Goal: Information Seeking & Learning: Check status

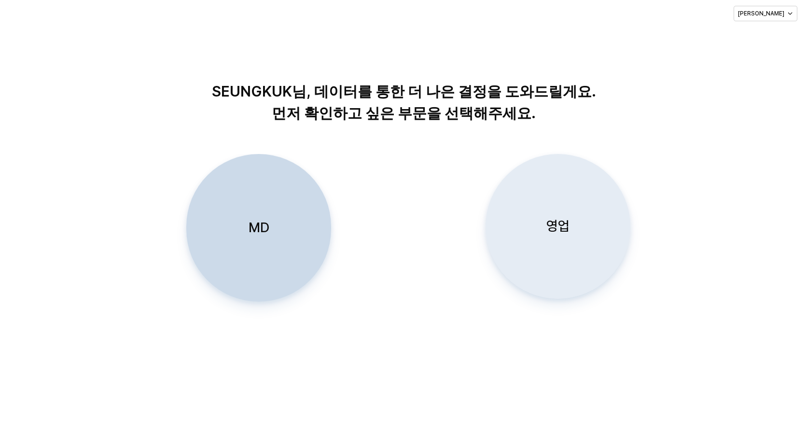
click at [558, 230] on p "영업" at bounding box center [557, 226] width 23 height 18
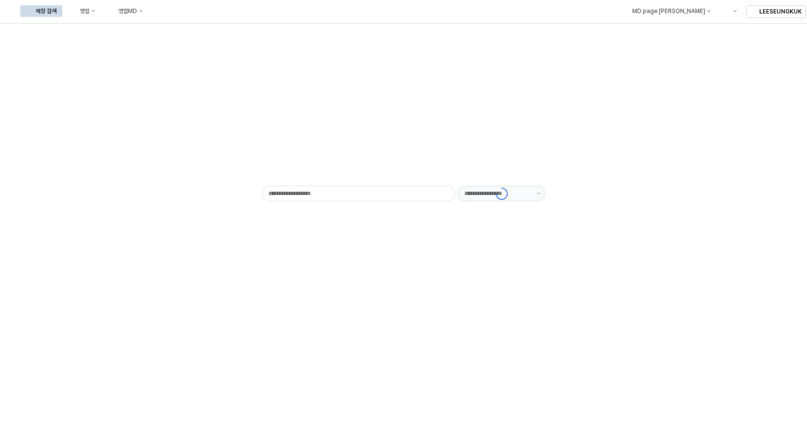
type input "******"
click at [89, 13] on div "영업" at bounding box center [85, 11] width 10 height 7
click at [191, 30] on div "목표매출 달성현황" at bounding box center [190, 29] width 51 height 8
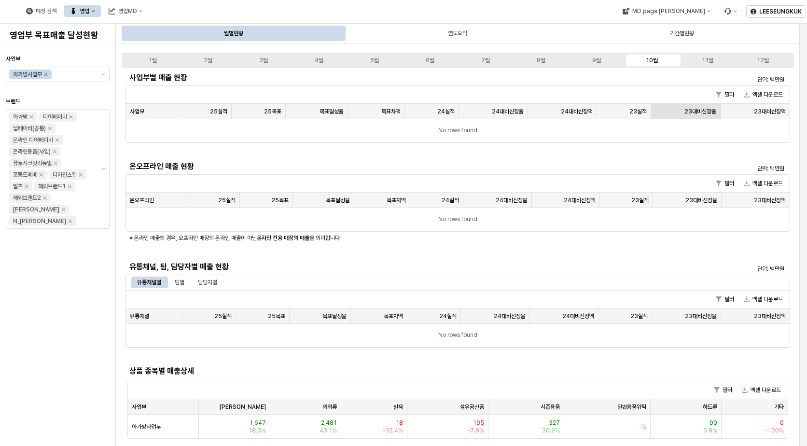
drag, startPoint x: 652, startPoint y: 62, endPoint x: 692, endPoint y: 104, distance: 58.0
click at [652, 62] on div "10월" at bounding box center [652, 60] width 12 height 7
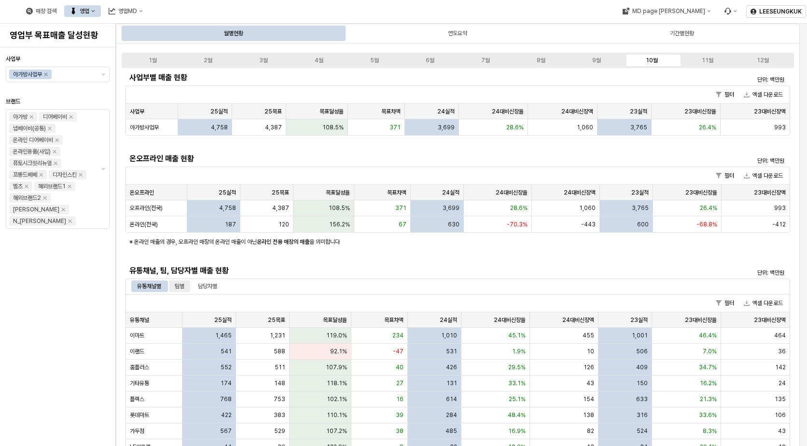
click at [184, 285] on div "팀별" at bounding box center [180, 286] width 10 height 12
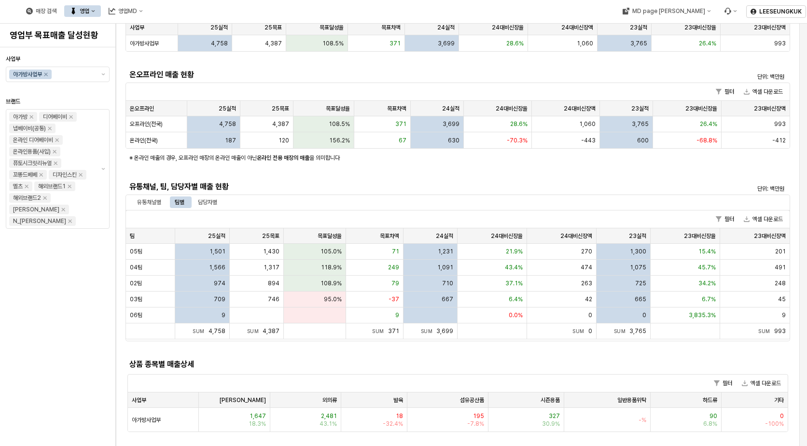
scroll to position [145, 0]
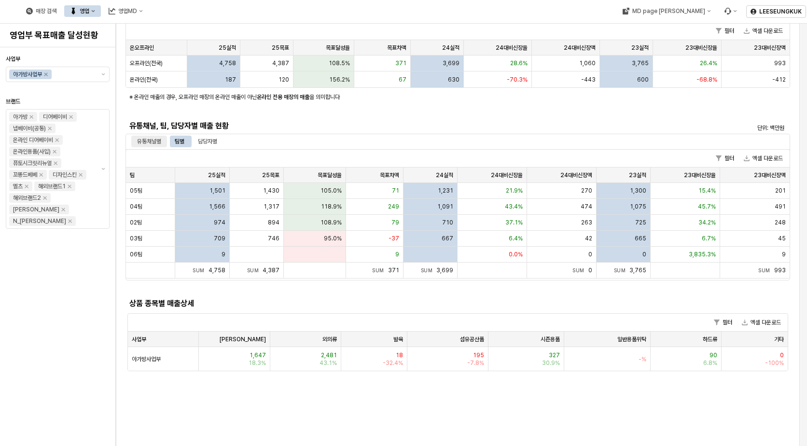
click at [157, 143] on div "유통채널별" at bounding box center [149, 142] width 24 height 12
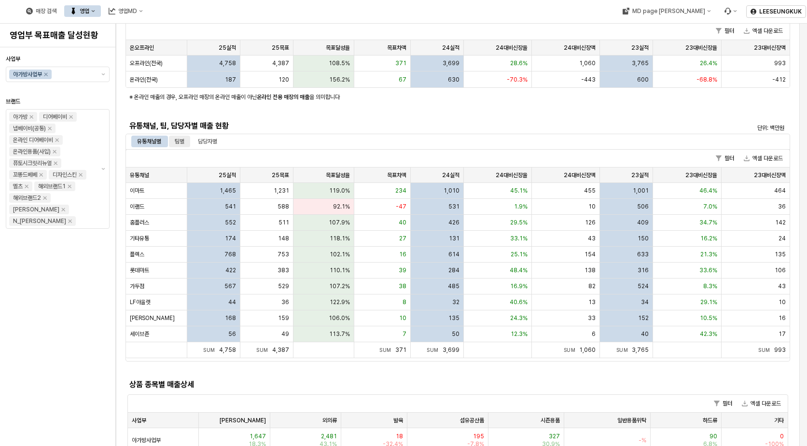
click at [184, 143] on div "팀별" at bounding box center [180, 142] width 10 height 12
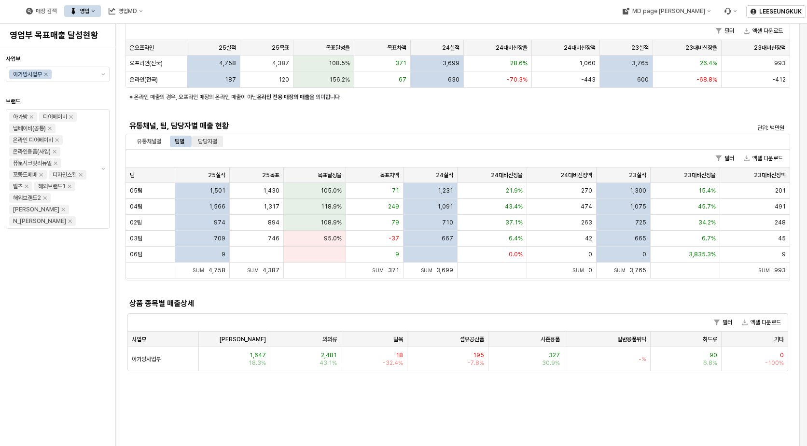
click at [206, 143] on div "담당자별" at bounding box center [207, 142] width 19 height 12
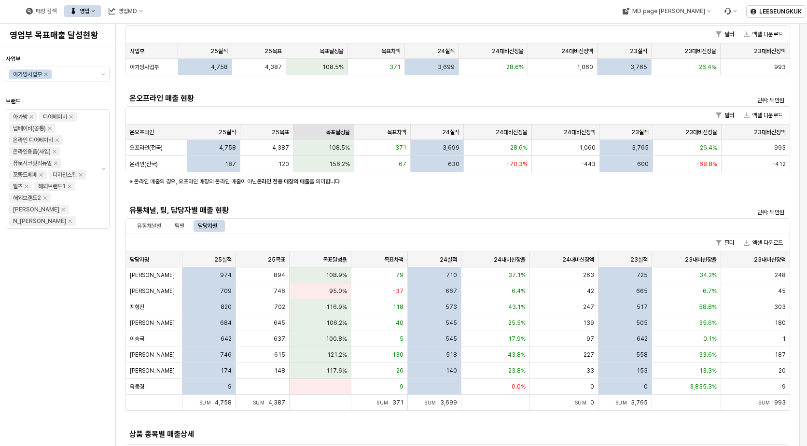
scroll to position [0, 0]
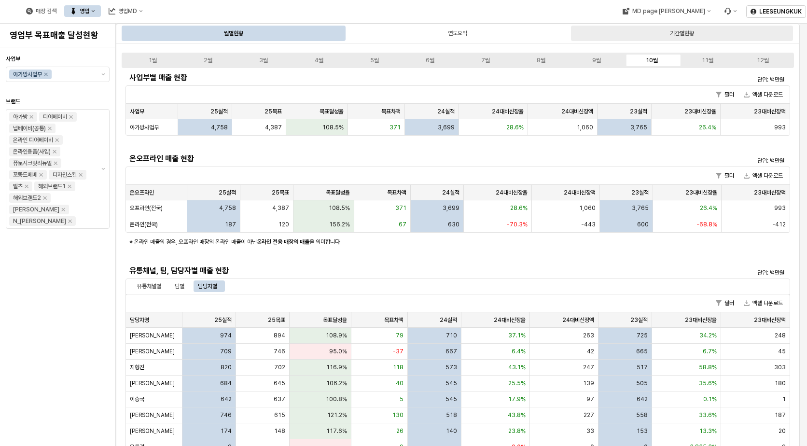
drag, startPoint x: 687, startPoint y: 28, endPoint x: 684, endPoint y: 37, distance: 9.2
click at [687, 28] on div "기간별현황" at bounding box center [682, 34] width 24 height 12
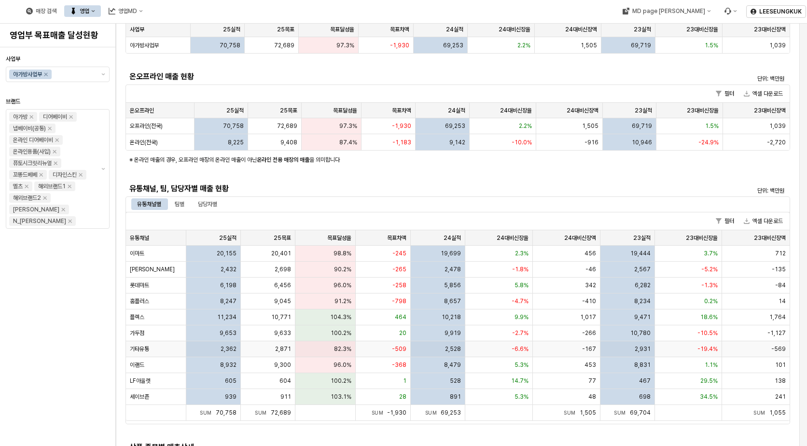
scroll to position [97, 0]
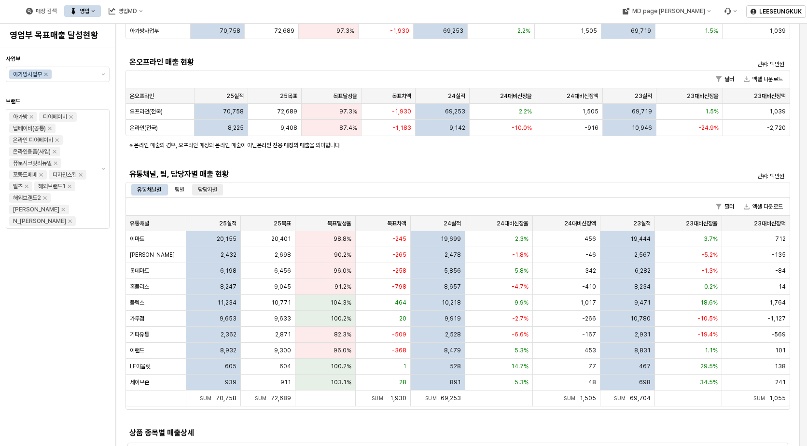
click at [208, 189] on div "담당자별" at bounding box center [207, 190] width 19 height 12
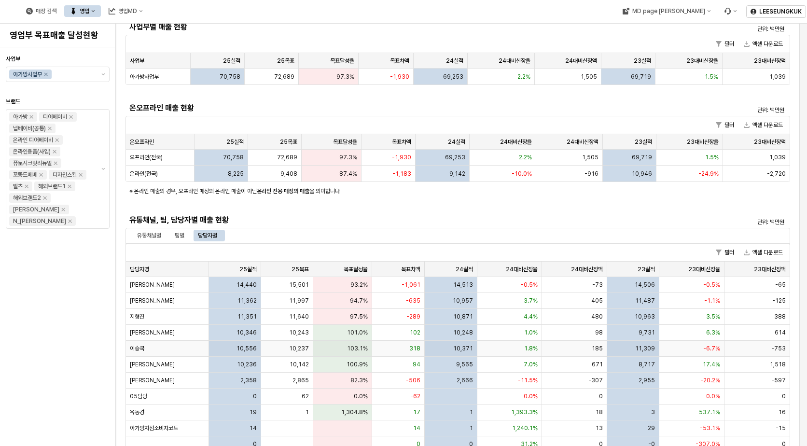
scroll to position [0, 0]
